Goal: Information Seeking & Learning: Understand process/instructions

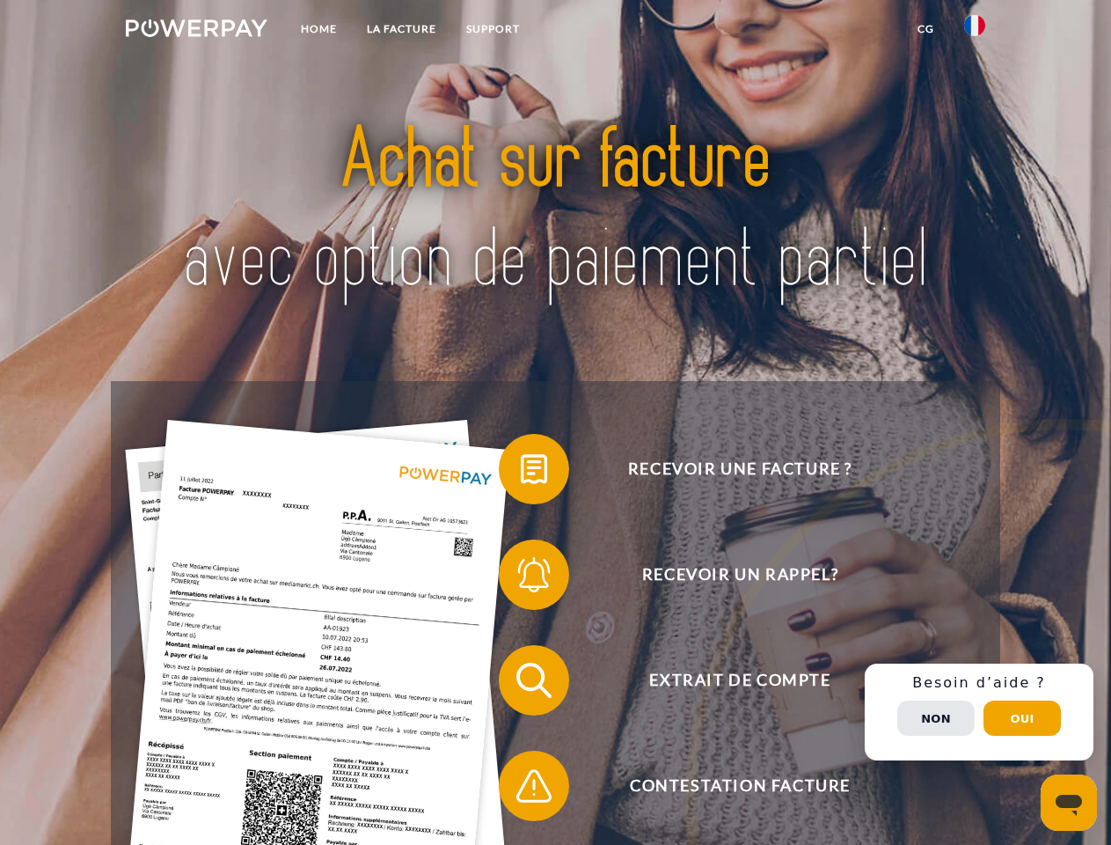
click at [196, 31] on img at bounding box center [197, 28] width 142 height 18
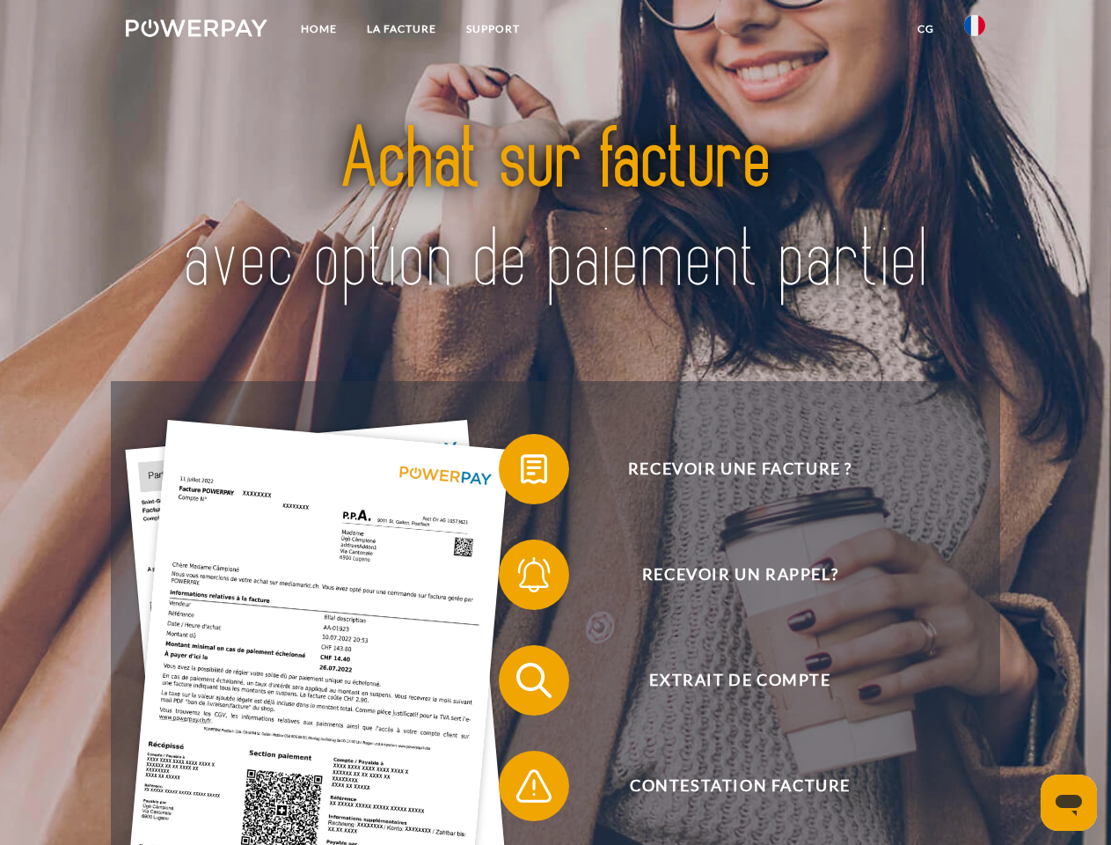
click at [975, 31] on img at bounding box center [974, 25] width 21 height 21
click at [926, 29] on link "CG" at bounding box center [926, 29] width 47 height 32
click at [521, 472] on span at bounding box center [508, 469] width 88 height 88
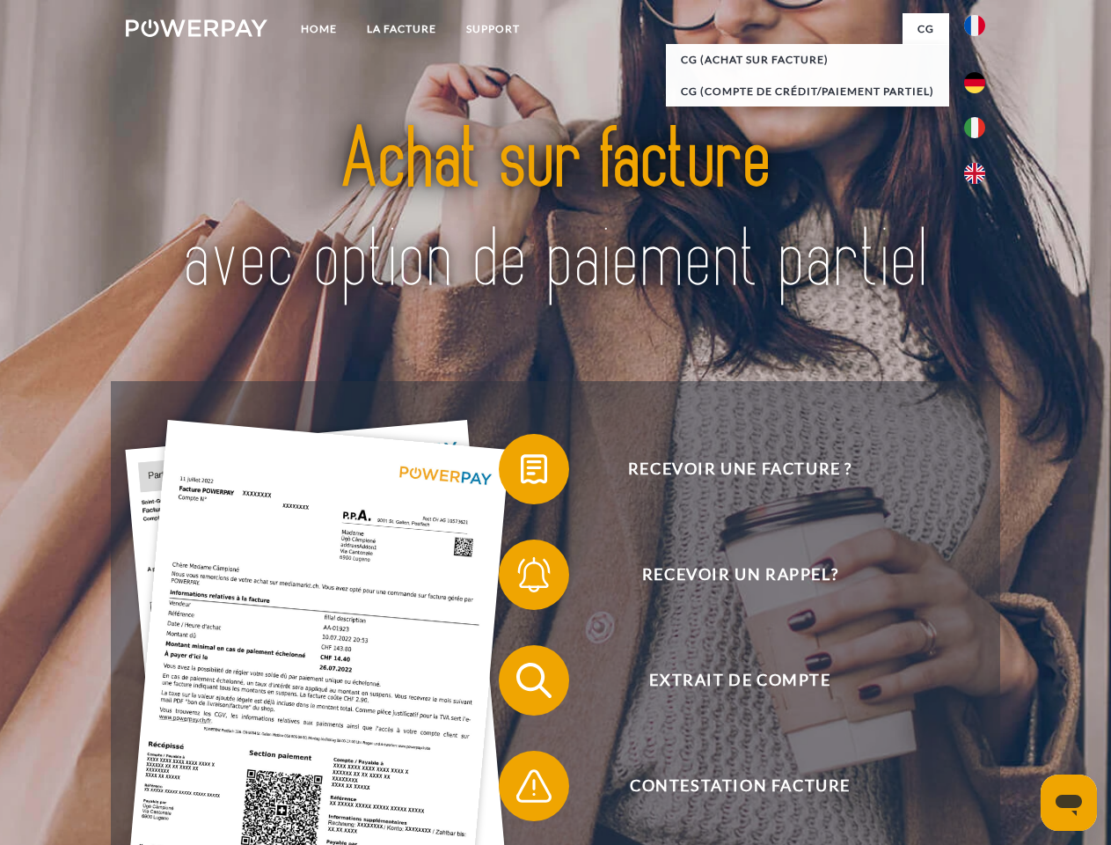
click at [521, 578] on div "Recevoir une facture ? Recevoir un rappel? Extrait de compte retour" at bounding box center [555, 733] width 889 height 704
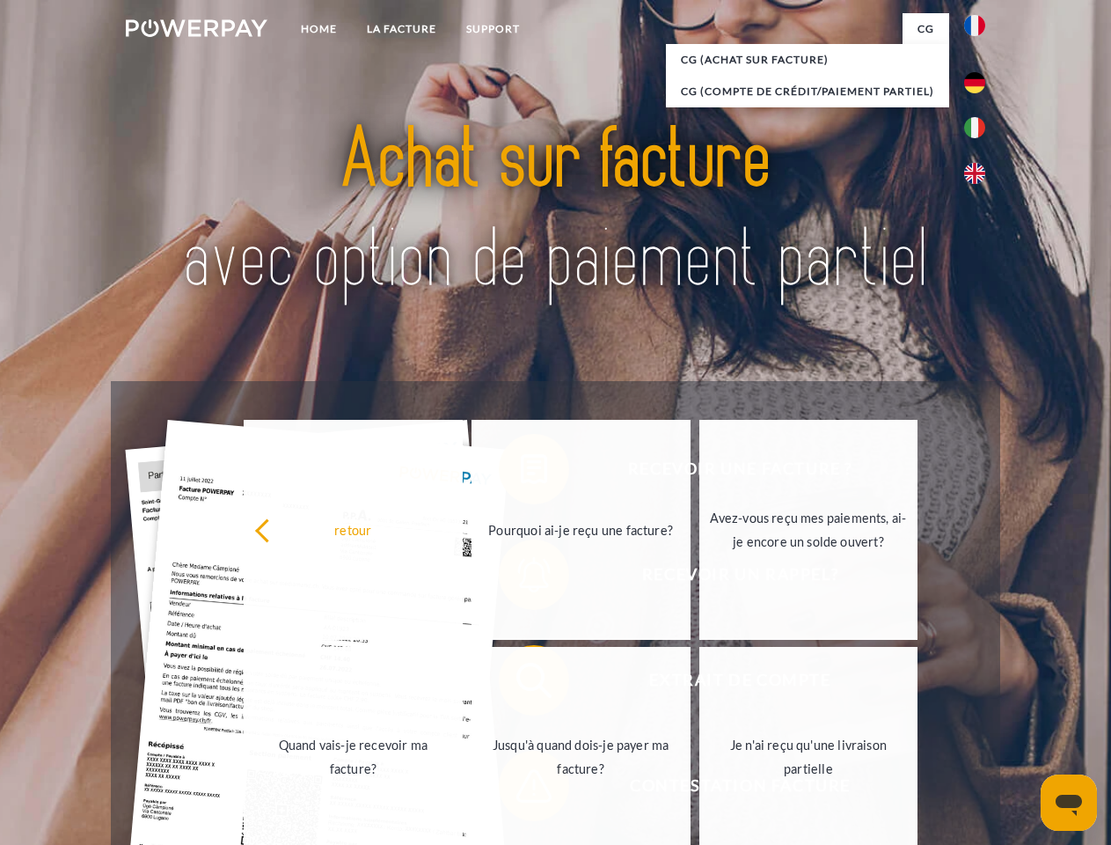
click at [521, 684] on link "Jusqu'à quand dois-je payer ma facture?" at bounding box center [581, 757] width 219 height 220
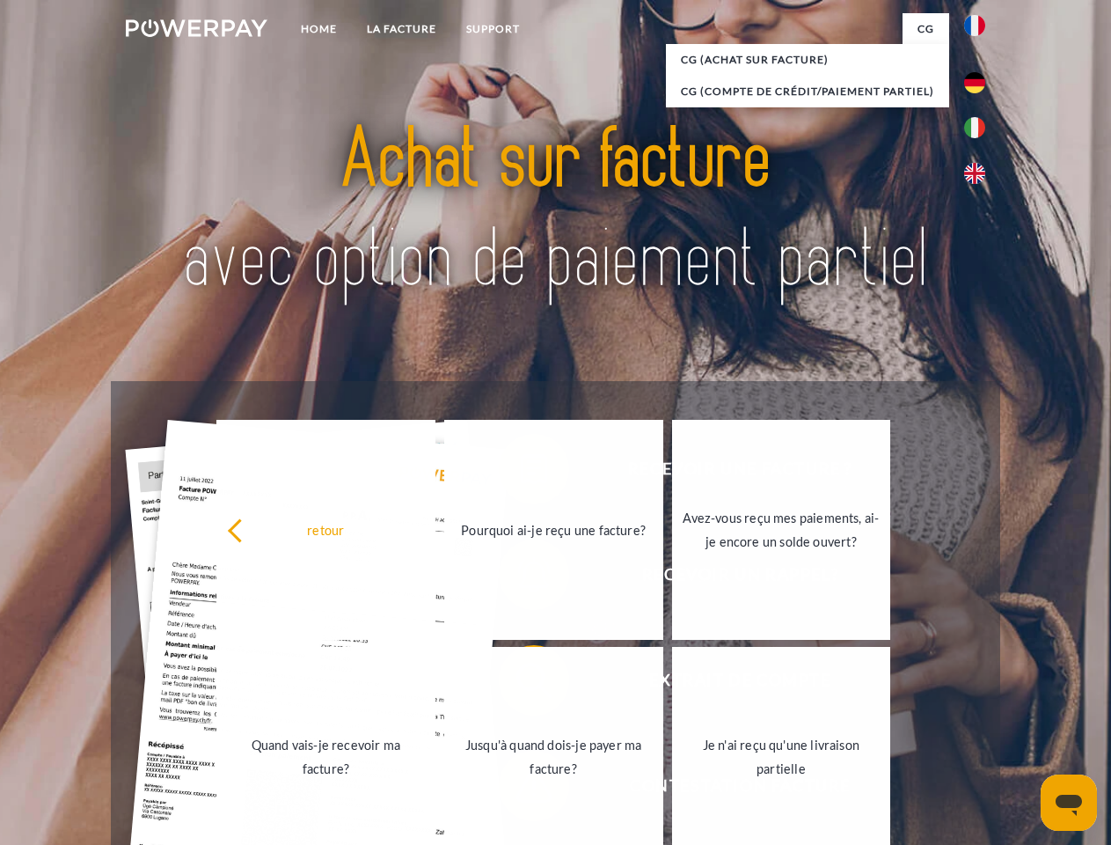
click at [521, 789] on link "Jusqu'à quand dois-je payer ma facture?" at bounding box center [553, 757] width 219 height 220
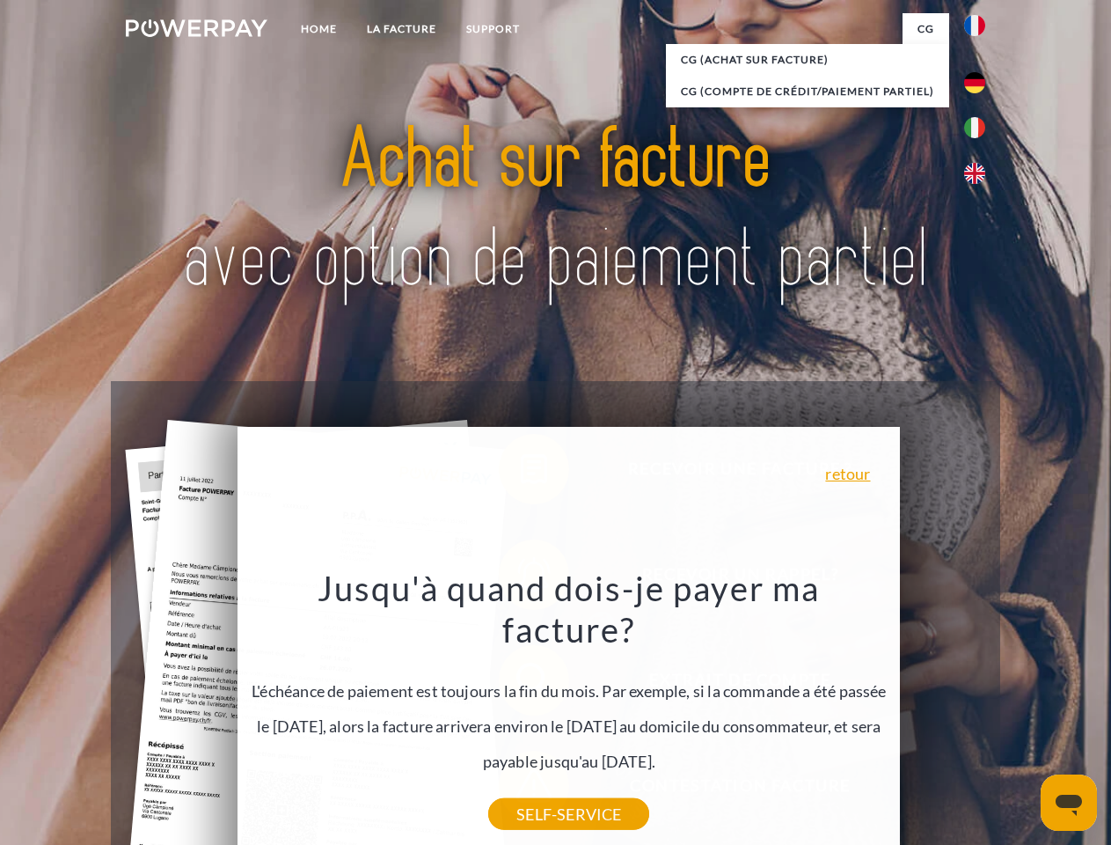
click at [979, 712] on div "Recevoir une facture ? Recevoir un rappel? Extrait de compte retour" at bounding box center [555, 733] width 889 height 704
click at [936, 715] on span "Extrait de compte" at bounding box center [739, 680] width 431 height 70
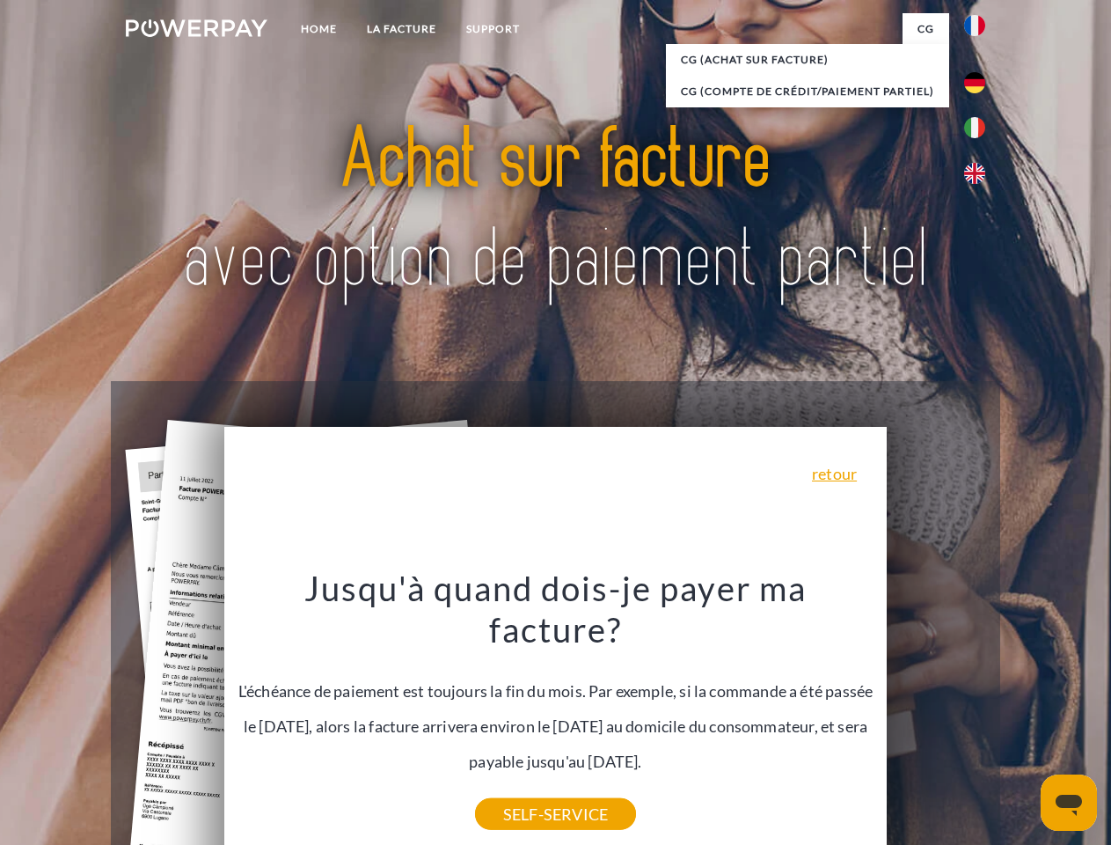
click at [1022, 718] on header "Home LA FACTURE Support" at bounding box center [555, 607] width 1111 height 1215
